Goal: Complete application form: Complete application form

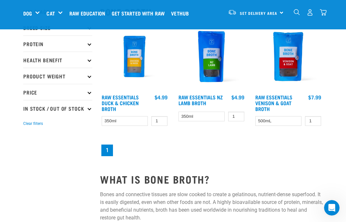
click at [206, 103] on link "Raw Essentials NZ Lamb Broth" at bounding box center [200, 99] width 44 height 9
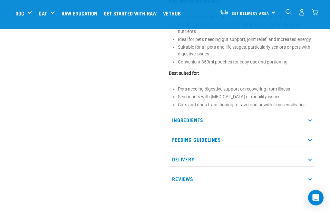
scroll to position [302, 0]
click at [308, 119] on p "Ingredients" at bounding box center [242, 120] width 146 height 15
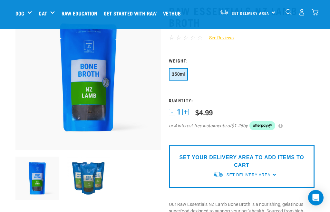
scroll to position [43, 0]
click at [269, 175] on span "Set Delivery Area" at bounding box center [249, 175] width 44 height 5
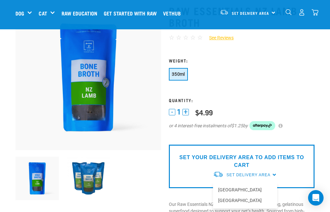
click at [236, 190] on link "[GEOGRAPHIC_DATA]" at bounding box center [245, 190] width 64 height 11
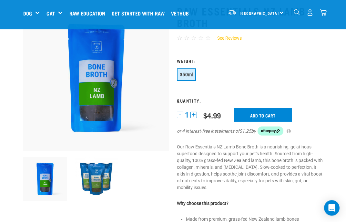
scroll to position [42, 0]
click at [195, 117] on button "+" at bounding box center [193, 115] width 6 height 6
click at [259, 111] on input "Add to cart" at bounding box center [262, 115] width 58 height 14
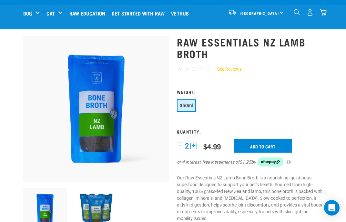
scroll to position [0, 0]
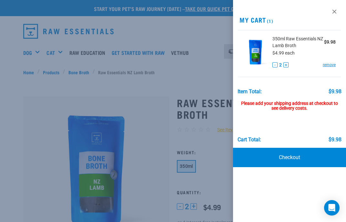
click at [150, 167] on div at bounding box center [173, 111] width 346 height 222
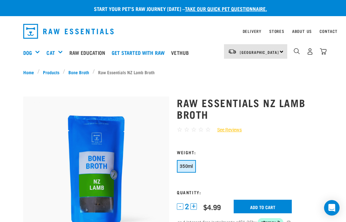
click at [80, 73] on link "Bone Broth" at bounding box center [78, 72] width 27 height 7
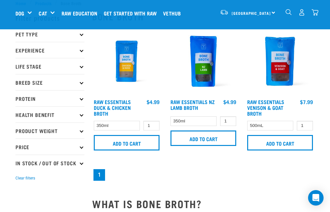
scroll to position [19, 0]
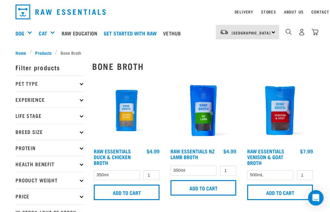
click at [138, 192] on input "Add to cart" at bounding box center [127, 192] width 66 height 15
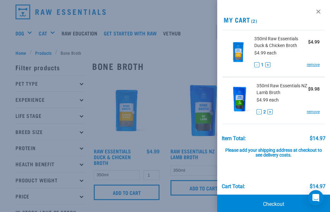
click at [143, 192] on div at bounding box center [165, 106] width 330 height 212
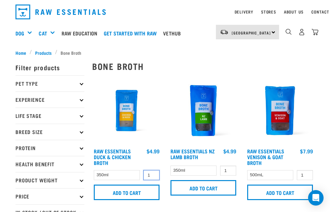
click at [155, 175] on input "1" at bounding box center [151, 175] width 16 height 10
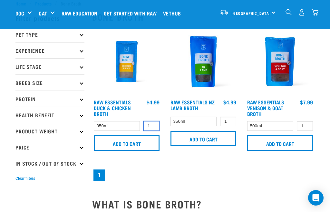
scroll to position [19, 0]
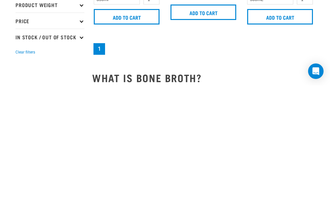
click at [270, 169] on nav "1" at bounding box center [203, 176] width 222 height 14
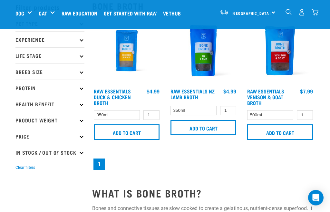
scroll to position [11, 0]
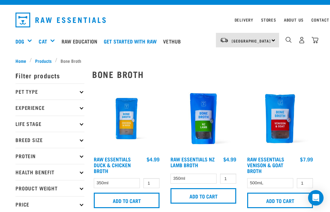
click at [317, 38] on img "dropdown navigation" at bounding box center [315, 40] width 7 height 7
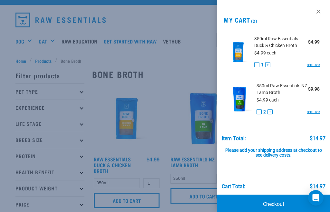
click at [269, 66] on button "+" at bounding box center [267, 64] width 5 height 5
click at [191, 66] on div at bounding box center [165, 106] width 330 height 212
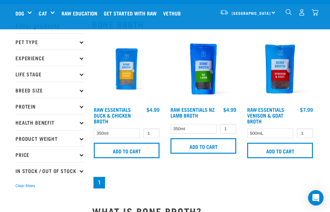
scroll to position [0, 0]
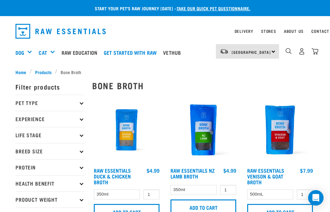
click at [82, 105] on p "Pet Type" at bounding box center [49, 103] width 69 height 16
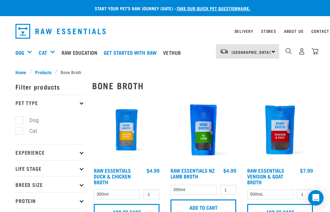
click at [21, 120] on label "Dog" at bounding box center [30, 120] width 22 height 8
click at [20, 120] on input "Dog" at bounding box center [17, 119] width 4 height 4
checkbox input "true"
click at [82, 154] on p "Experience" at bounding box center [49, 152] width 69 height 16
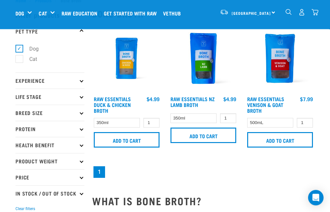
scroll to position [36, 0]
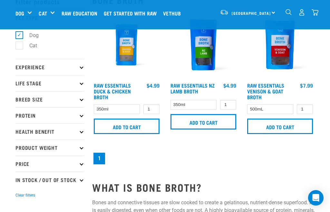
click at [78, 70] on p "Experience" at bounding box center [49, 67] width 69 height 16
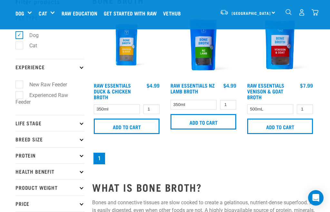
click at [19, 84] on label "New Raw Feeder" at bounding box center [44, 85] width 51 height 8
click at [19, 84] on input "New Raw Feeder" at bounding box center [17, 84] width 4 height 4
checkbox input "true"
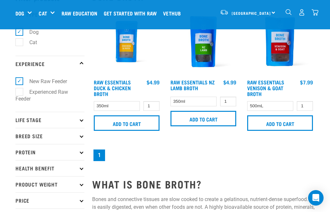
scroll to position [39, 0]
click at [82, 119] on icon at bounding box center [82, 121] width 4 height 4
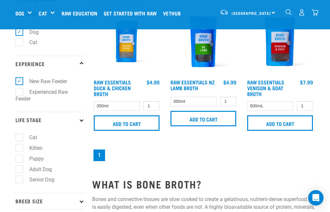
click at [22, 171] on label "Adult Dog" at bounding box center [36, 169] width 35 height 8
click at [20, 170] on input "Adult Dog" at bounding box center [17, 168] width 4 height 4
checkbox input "true"
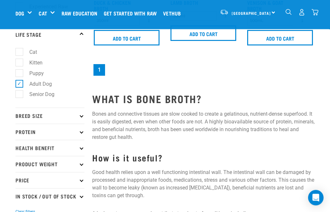
scroll to position [123, 0]
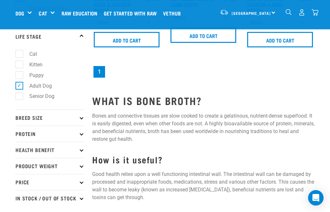
click at [83, 117] on p "Breed Size" at bounding box center [49, 118] width 69 height 16
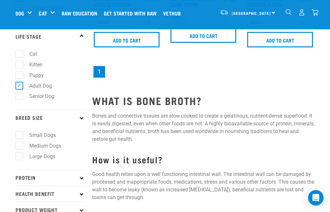
click at [21, 136] on label "Small Dogs" at bounding box center [38, 135] width 39 height 8
click at [20, 136] on input "Small Dogs" at bounding box center [17, 134] width 4 height 4
checkbox input "true"
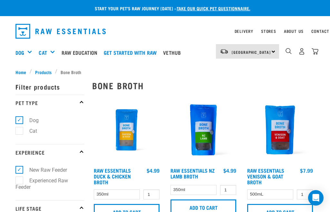
click at [76, 157] on p "Experience" at bounding box center [49, 152] width 69 height 16
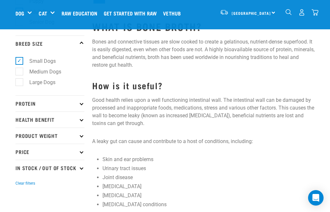
scroll to position [193, 0]
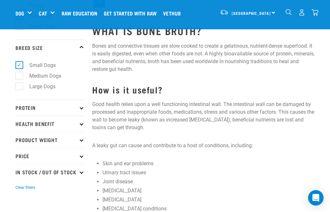
click at [78, 108] on p "Protein" at bounding box center [49, 108] width 69 height 16
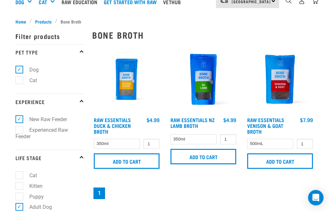
scroll to position [0, 0]
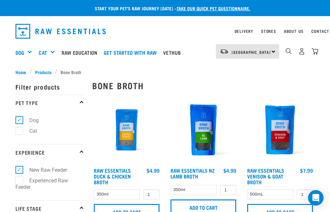
click at [150, 53] on link "Get started with Raw" at bounding box center [131, 53] width 59 height 26
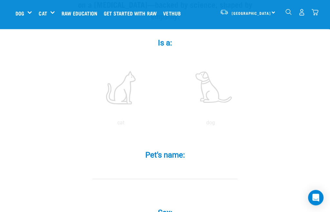
scroll to position [112, 0]
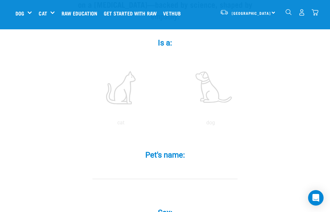
click at [220, 99] on label at bounding box center [210, 87] width 87 height 55
click at [166, 124] on input "radio" at bounding box center [166, 124] width 0 height 0
radio input "true"
click at [165, 179] on input "Pet's name: *" at bounding box center [165, 172] width 145 height 15
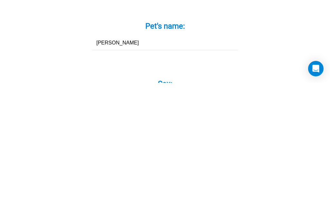
type input "[PERSON_NAME]"
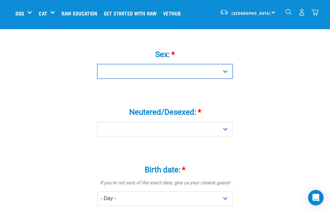
click at [224, 77] on select "Boy Girl" at bounding box center [164, 71] width 135 height 15
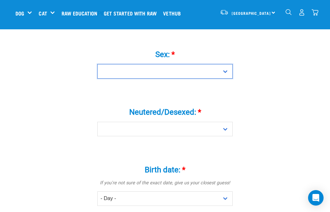
select select "girl"
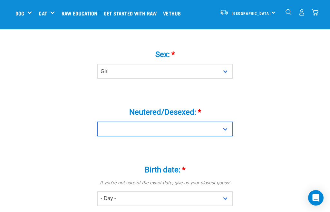
click at [226, 136] on select "Yes No" at bounding box center [164, 129] width 135 height 15
select select "yes"
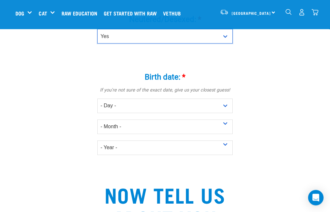
scroll to position [364, 0]
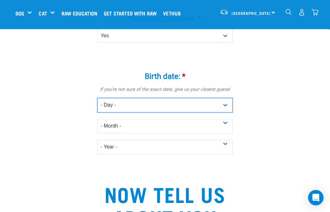
click at [225, 111] on select "- Day - 1 2 3 4 5 6 7 8 9 10 11 12 13 14 15 16 17 18 19 20 21 22 23 24 25 26 27" at bounding box center [164, 105] width 135 height 15
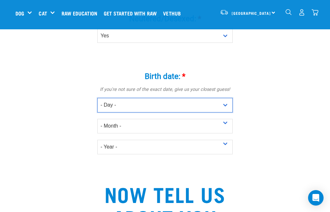
select select "1"
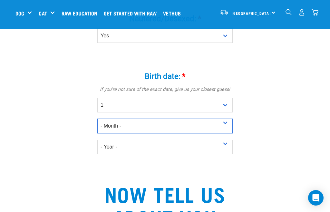
click at [223, 131] on select "- Month - January February March April May June July August September October N…" at bounding box center [164, 126] width 135 height 15
select select "March"
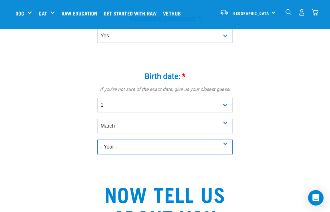
click at [226, 153] on select "- Year - 2025 2024 2023 2022 2021 2020 2019 2018 2017 2016 2015 2014 2013 2012" at bounding box center [164, 147] width 135 height 15
select select "2019"
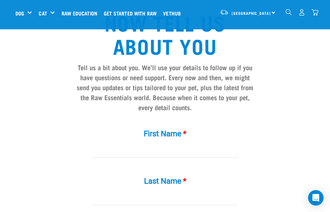
scroll to position [552, 0]
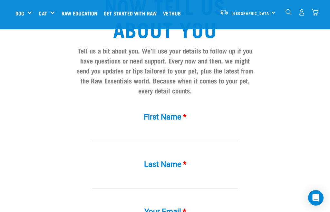
click at [168, 141] on input "First Name *" at bounding box center [165, 134] width 145 height 15
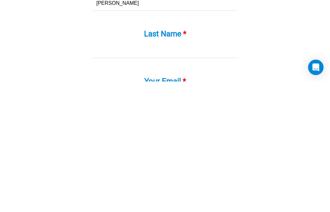
scroll to position [556, 0]
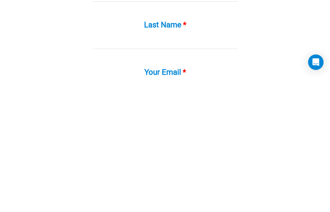
type input "Jayne"
click at [190, 170] on input "Last Name *" at bounding box center [165, 177] width 145 height 15
type input "Lawrence"
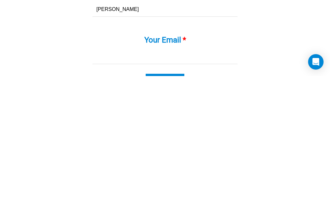
scroll to position [597, 0]
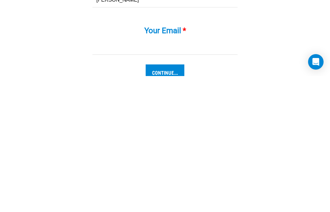
type input "yickernz@yahoo.com.au"
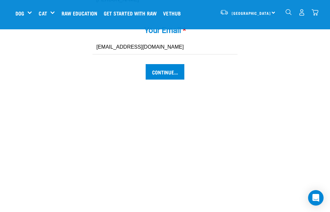
click at [173, 77] on input "Continue..." at bounding box center [165, 71] width 39 height 15
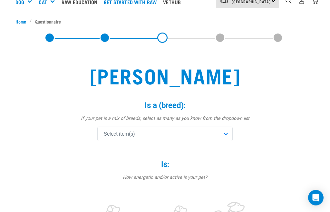
scroll to position [51, 0]
click at [223, 151] on div "Is: * How energetic and/or active is your pet? not active active very active" at bounding box center [164, 205] width 193 height 109
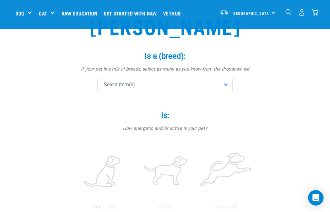
click at [224, 84] on div "Select item(s)" at bounding box center [164, 85] width 135 height 15
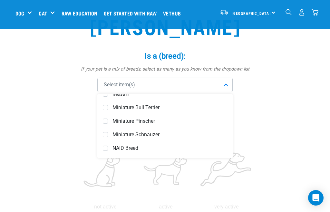
scroll to position [1702, 0]
click at [155, 136] on span "Miniature Schnauzer" at bounding box center [170, 134] width 115 height 6
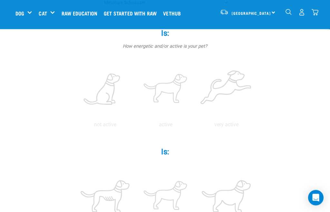
scroll to position [133, 0]
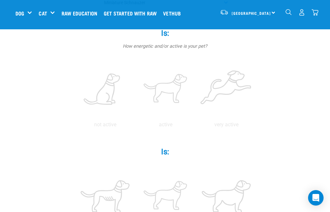
click at [195, 123] on p "active" at bounding box center [166, 125] width 58 height 8
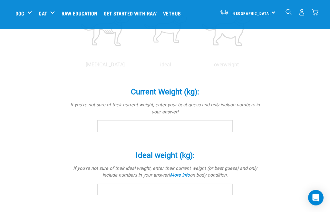
scroll to position [299, 0]
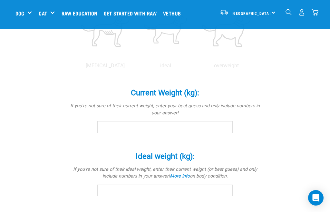
click at [195, 70] on p "ideal" at bounding box center [166, 66] width 58 height 8
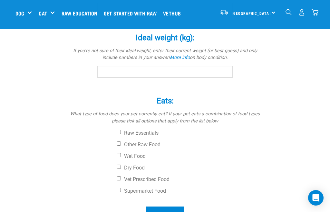
scroll to position [417, 0]
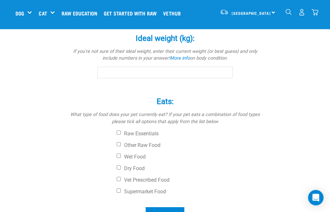
click at [148, 15] on input "Current Weight (kg): *" at bounding box center [164, 10] width 135 height 12
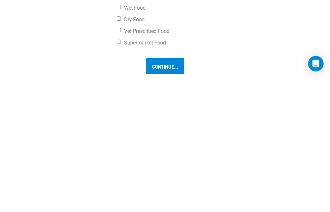
scroll to position [435, 0]
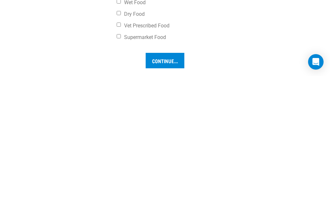
type input "8.9"
click at [188, 60] on input "Ideal weight (kg): *" at bounding box center [164, 54] width 135 height 12
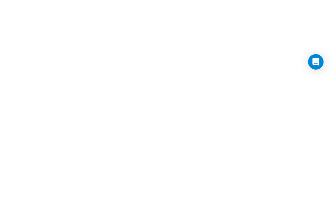
scroll to position [538, 0]
type input "8.7"
click at [123, 63] on label "Vet Prescribed Food" at bounding box center [189, 59] width 145 height 6
click at [121, 60] on input "Vet Prescribed Food" at bounding box center [119, 58] width 4 height 4
checkbox input "true"
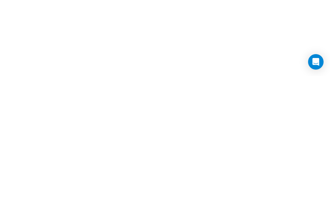
scroll to position [674, 0]
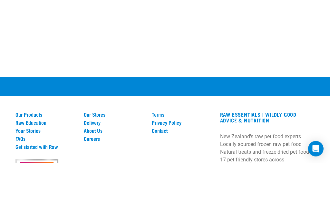
type input "Sensitive gut, itchy skin"
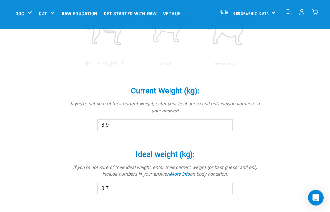
scroll to position [301, 0]
click at [195, 56] on label at bounding box center [166, 28] width 58 height 55
click at [135, 65] on input "radio" at bounding box center [135, 65] width 0 height 0
radio input "true"
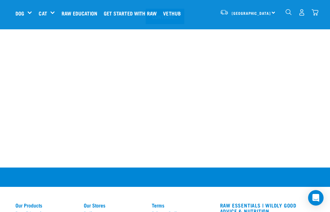
click at [173, 24] on input "Continue..." at bounding box center [165, 16] width 39 height 15
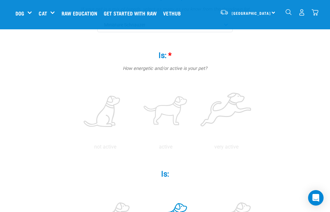
scroll to position [110, 0]
click at [195, 115] on label at bounding box center [166, 112] width 58 height 55
click at [135, 150] on input "radio" at bounding box center [135, 150] width 0 height 0
radio input "true"
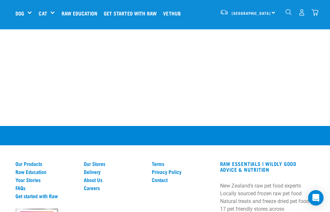
scroll to position [673, 0]
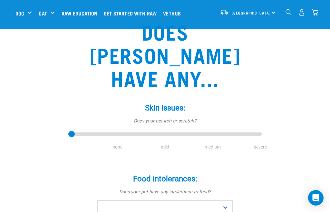
scroll to position [45, 0]
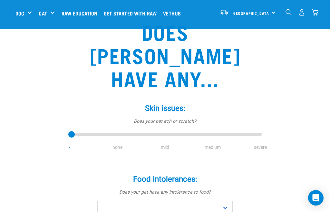
click at [218, 144] on li "medium" at bounding box center [213, 147] width 48 height 7
type input "3"
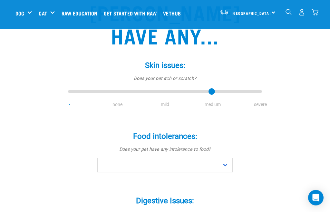
scroll to position [88, 0]
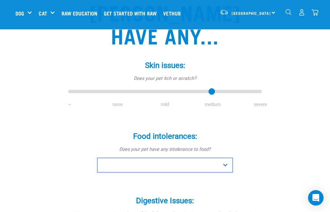
click at [226, 158] on select "No Yes" at bounding box center [164, 165] width 135 height 15
select select "yes"
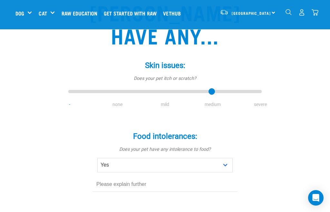
click at [135, 177] on input "text" at bounding box center [165, 184] width 145 height 15
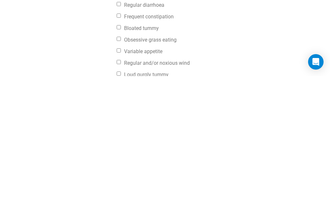
scroll to position [210, 0]
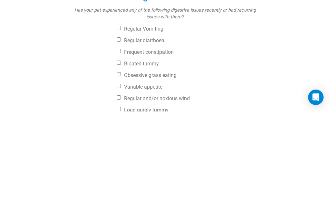
type input "Wheat, possibly beef, chicken"
click at [120, 196] on input "Regular and/or noxious wind" at bounding box center [119, 198] width 4 height 4
checkbox input "true"
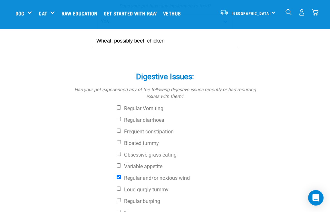
scroll to position [231, 0]
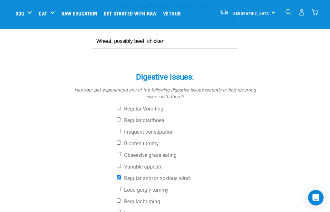
click at [119, 118] on input "Regular diarrhoea" at bounding box center [119, 120] width 4 height 4
checkbox input "true"
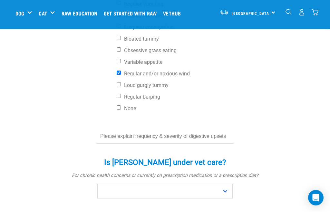
scroll to position [336, 0]
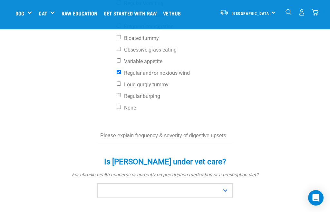
click at [143, 129] on input "text" at bounding box center [164, 136] width 137 height 15
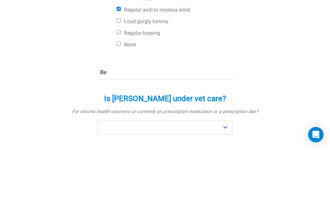
type input "B"
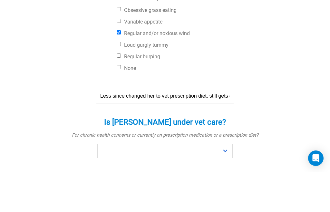
scroll to position [376, 0]
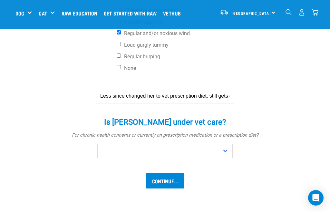
type input "Less since changed her to vet prescription diet, still gets diarrhoea once a mo…"
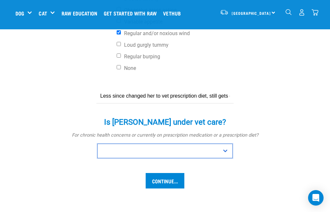
click at [222, 144] on select "No Yes" at bounding box center [164, 151] width 135 height 15
select select "yes"
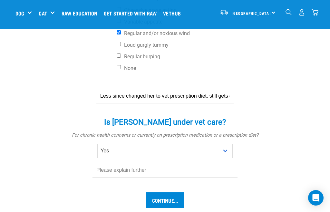
click at [149, 163] on input "text" at bounding box center [165, 170] width 145 height 15
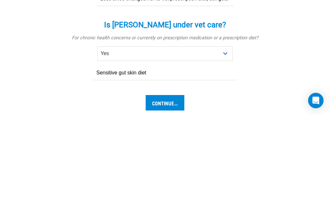
type input "Sensitive gut skin diet"
click at [171, 192] on input "Continue..." at bounding box center [165, 199] width 39 height 15
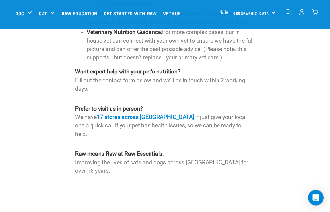
scroll to position [510, 0]
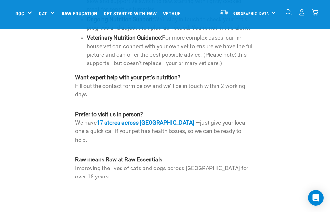
click at [166, 120] on link "17 stores across [GEOGRAPHIC_DATA]" at bounding box center [146, 123] width 98 height 6
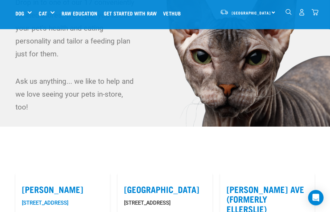
scroll to position [54, 0]
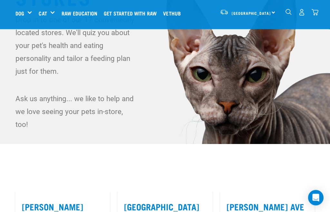
click at [312, 15] on img "dropdown navigation" at bounding box center [315, 12] width 7 height 7
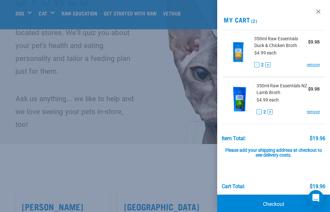
click at [158, 161] on div at bounding box center [165, 106] width 330 height 212
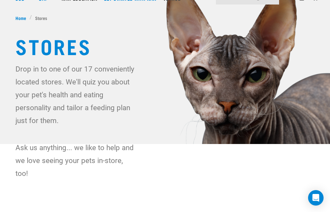
scroll to position [16, 0]
